Goal: Task Accomplishment & Management: Manage account settings

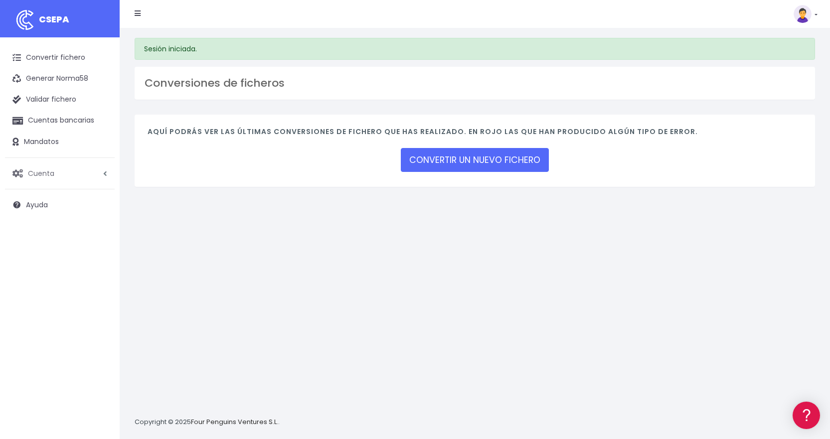
click at [38, 172] on span "Cuenta" at bounding box center [41, 173] width 26 height 10
click at [35, 231] on link "Facturación" at bounding box center [65, 233] width 99 height 18
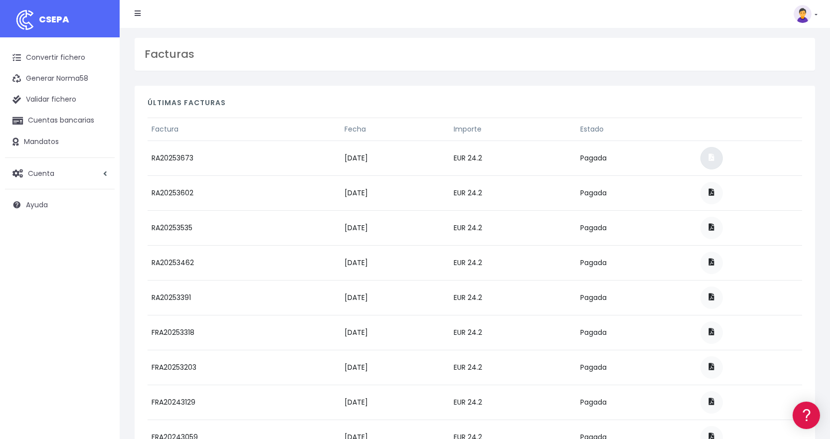
click at [714, 158] on span at bounding box center [711, 157] width 5 height 7
